Goal: Task Accomplishment & Management: Manage account settings

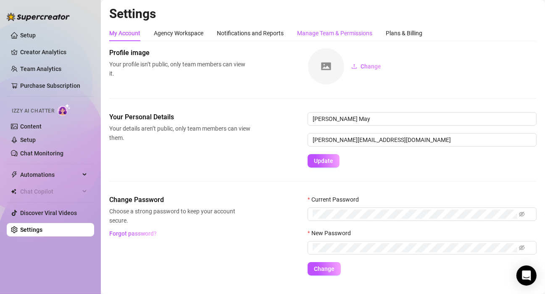
click at [310, 29] on div "Manage Team & Permissions" at bounding box center [334, 33] width 75 height 9
